Goal: Task Accomplishment & Management: Manage account settings

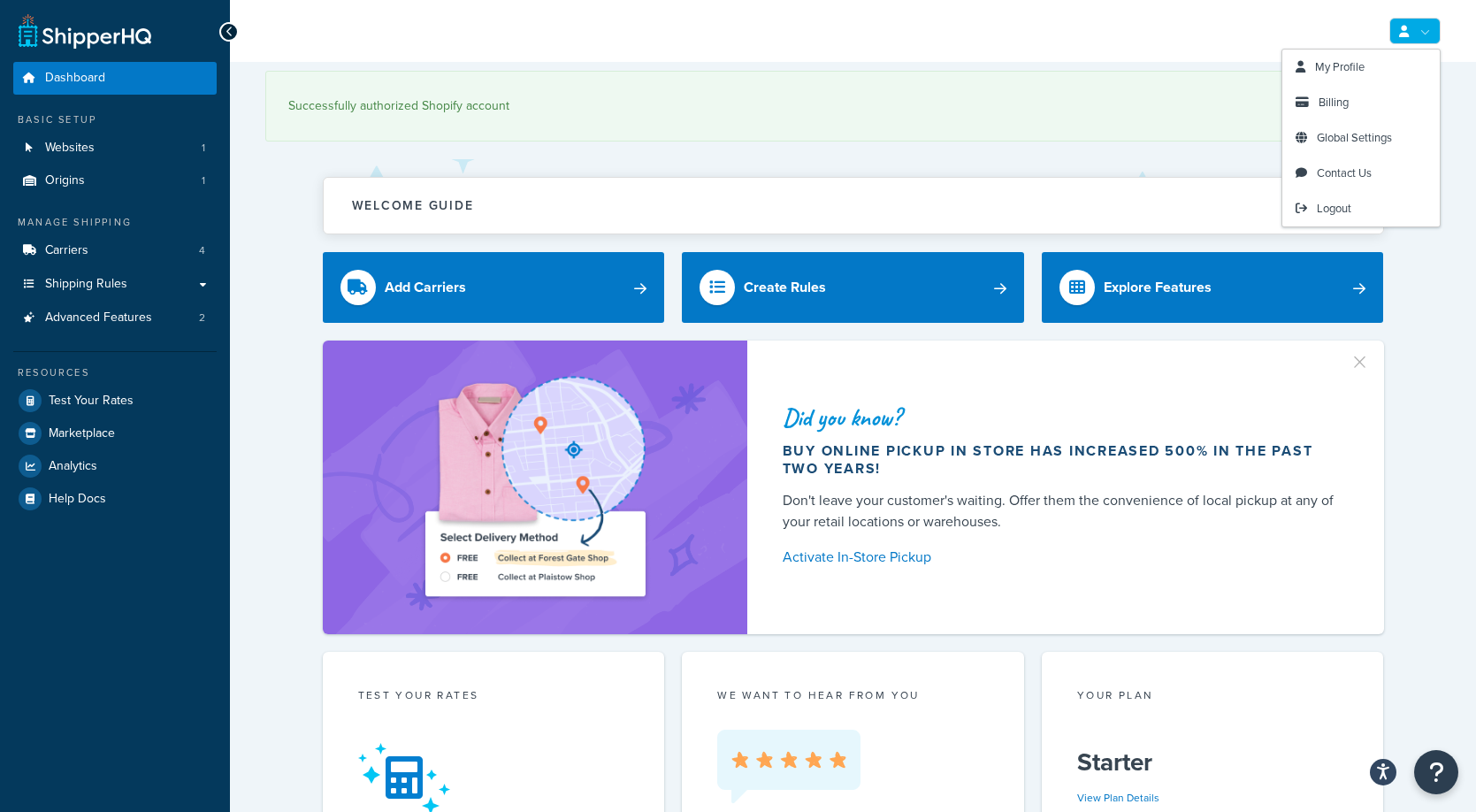
click at [1406, 28] on icon at bounding box center [1404, 31] width 10 height 11
click at [1320, 106] on span "Billing" at bounding box center [1333, 102] width 30 height 17
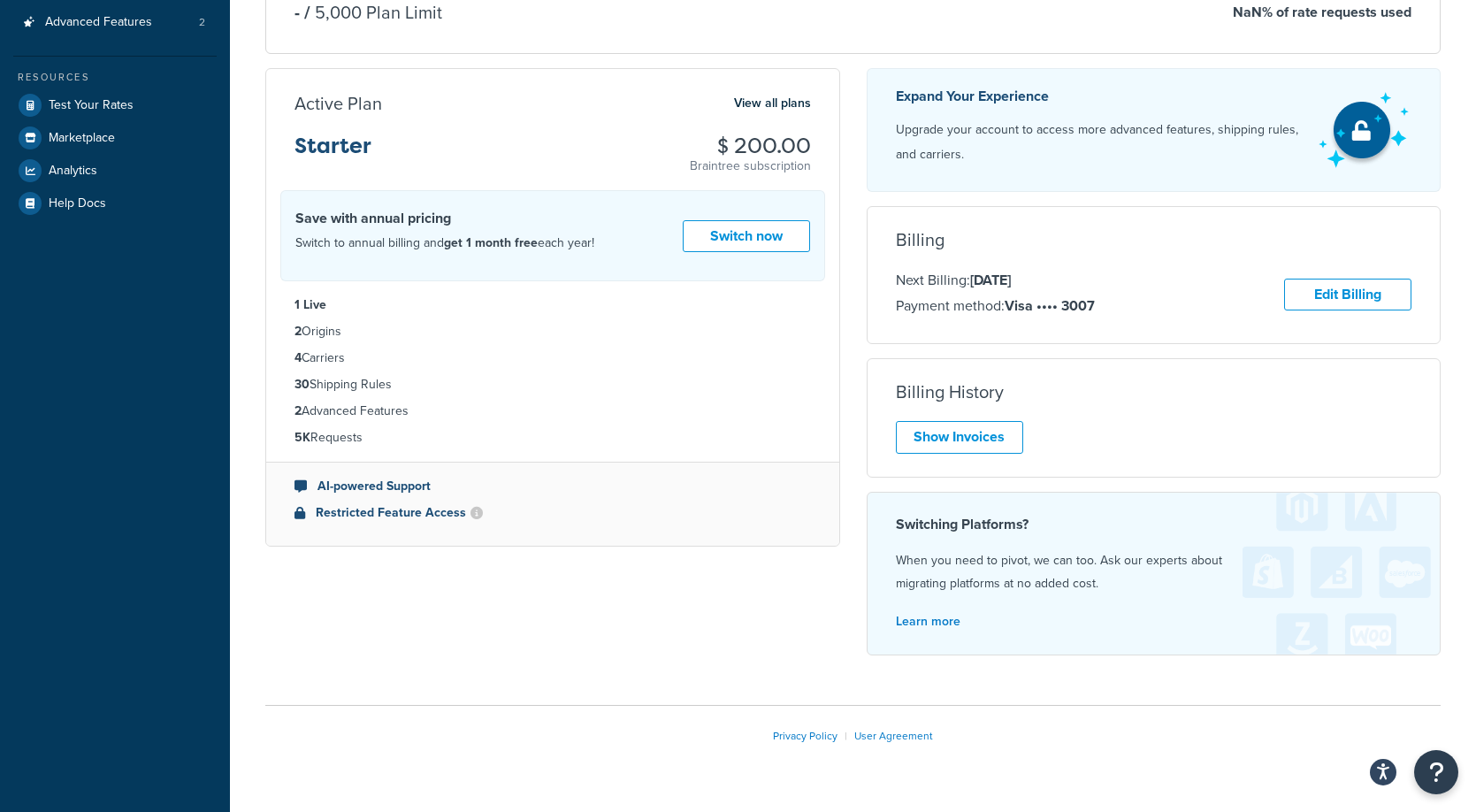
scroll to position [339, 0]
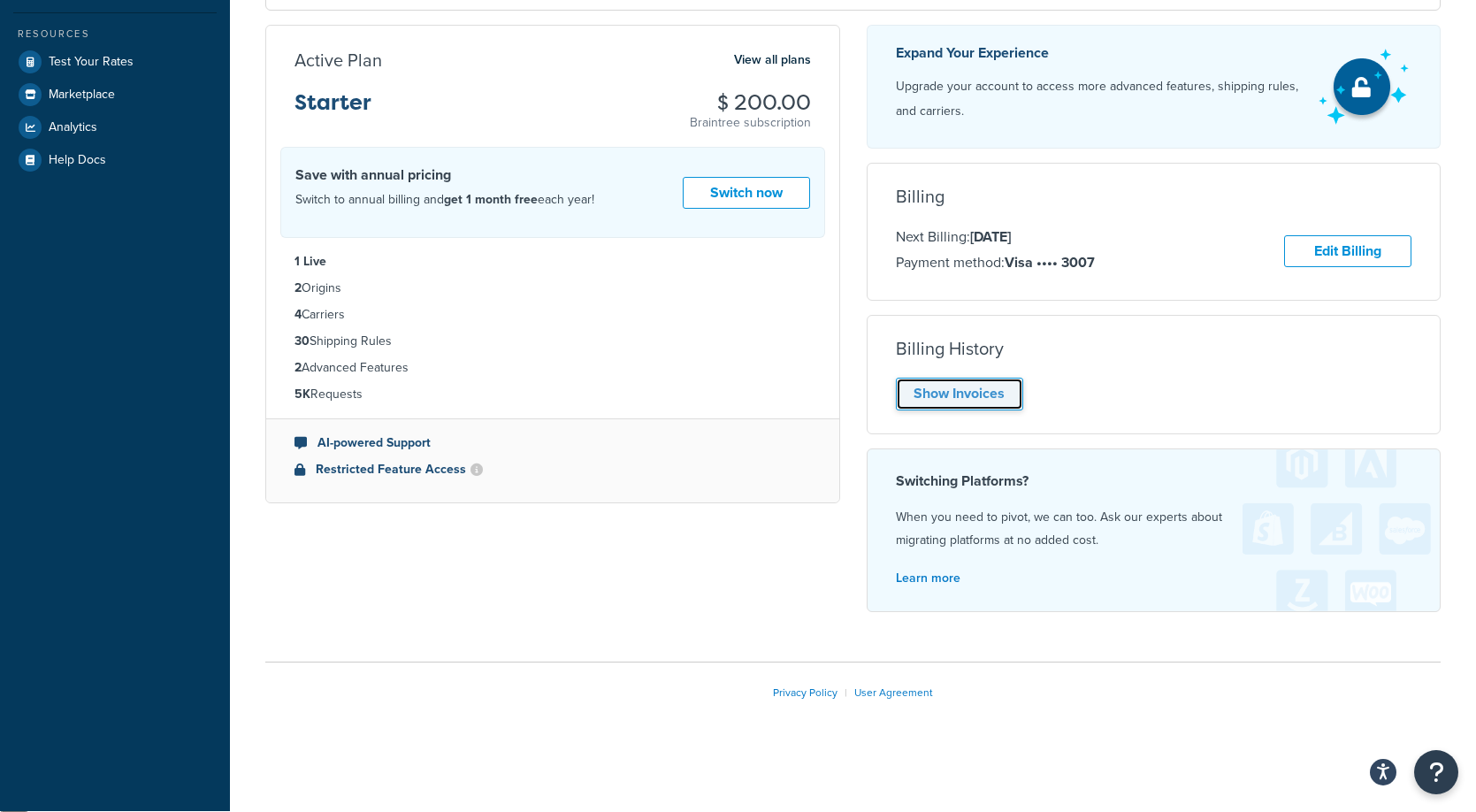
click at [957, 400] on link "Show Invoices" at bounding box center [958, 394] width 127 height 32
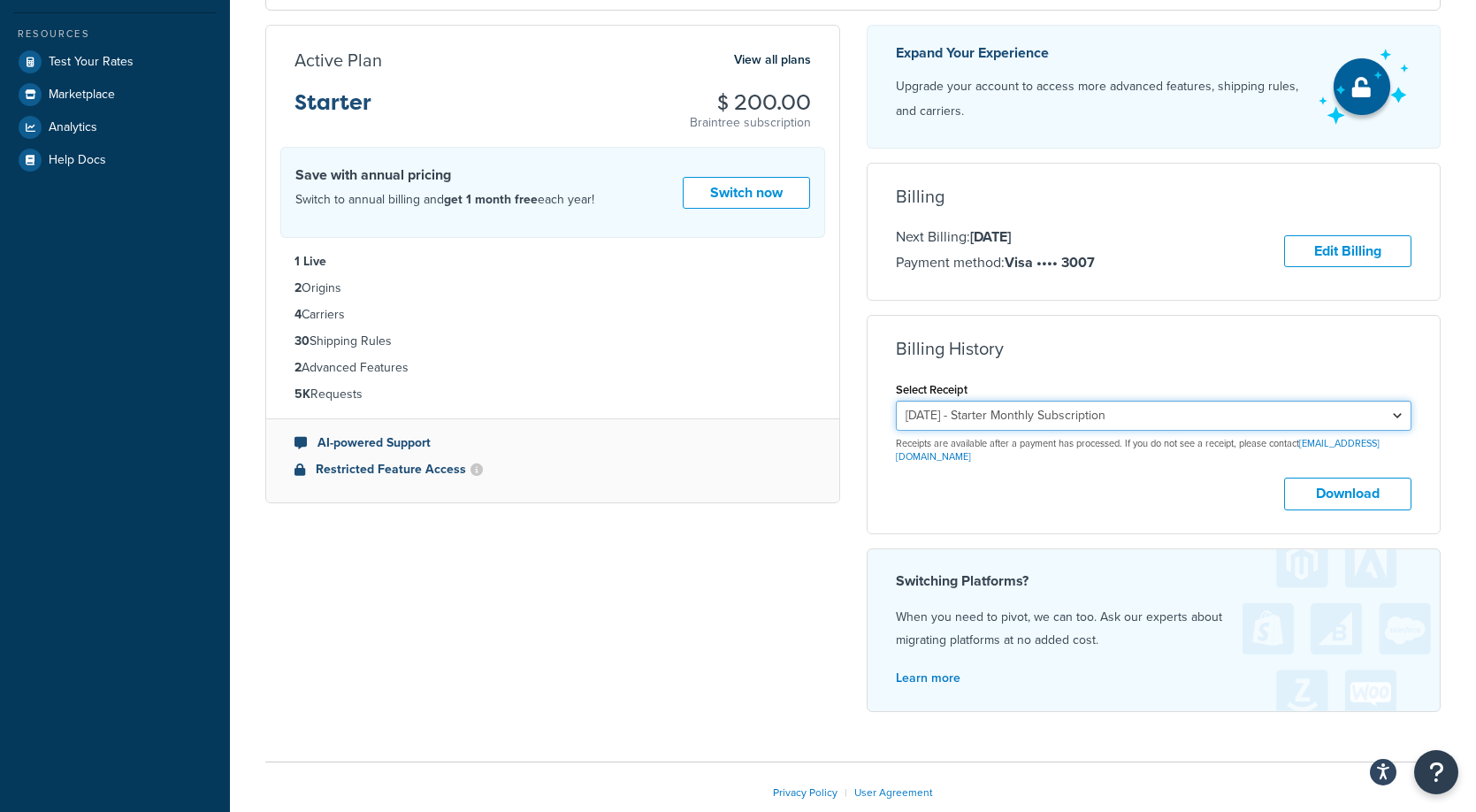
click at [1074, 421] on select "August 25, 2025 - Starter Monthly Subscription" at bounding box center [1154, 416] width 517 height 30
click at [1357, 479] on button "Download" at bounding box center [1346, 493] width 127 height 32
